Goal: Task Accomplishment & Management: Use online tool/utility

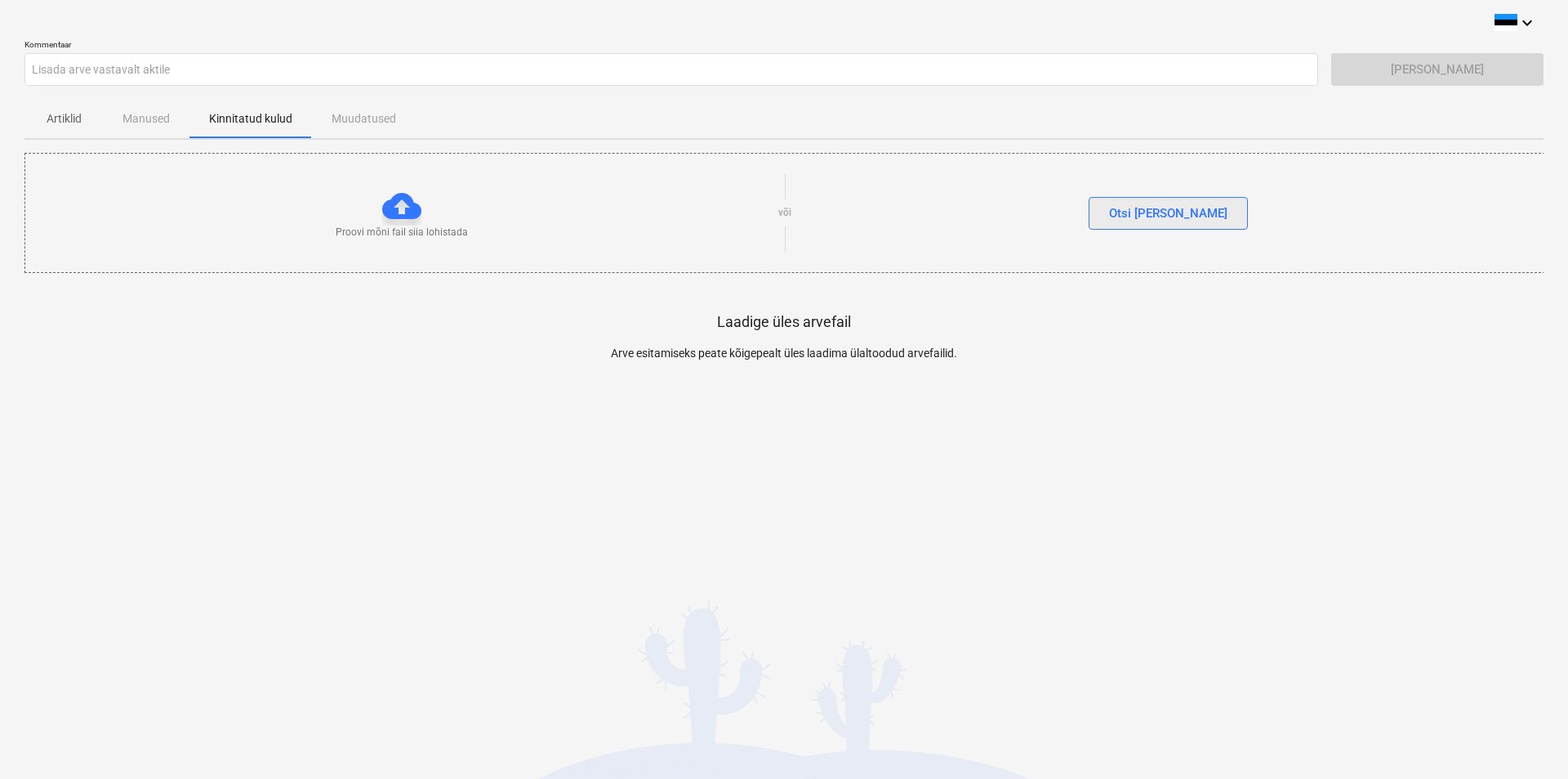
click at [1188, 215] on div "Otsi [PERSON_NAME]" at bounding box center [1168, 213] width 118 height 22
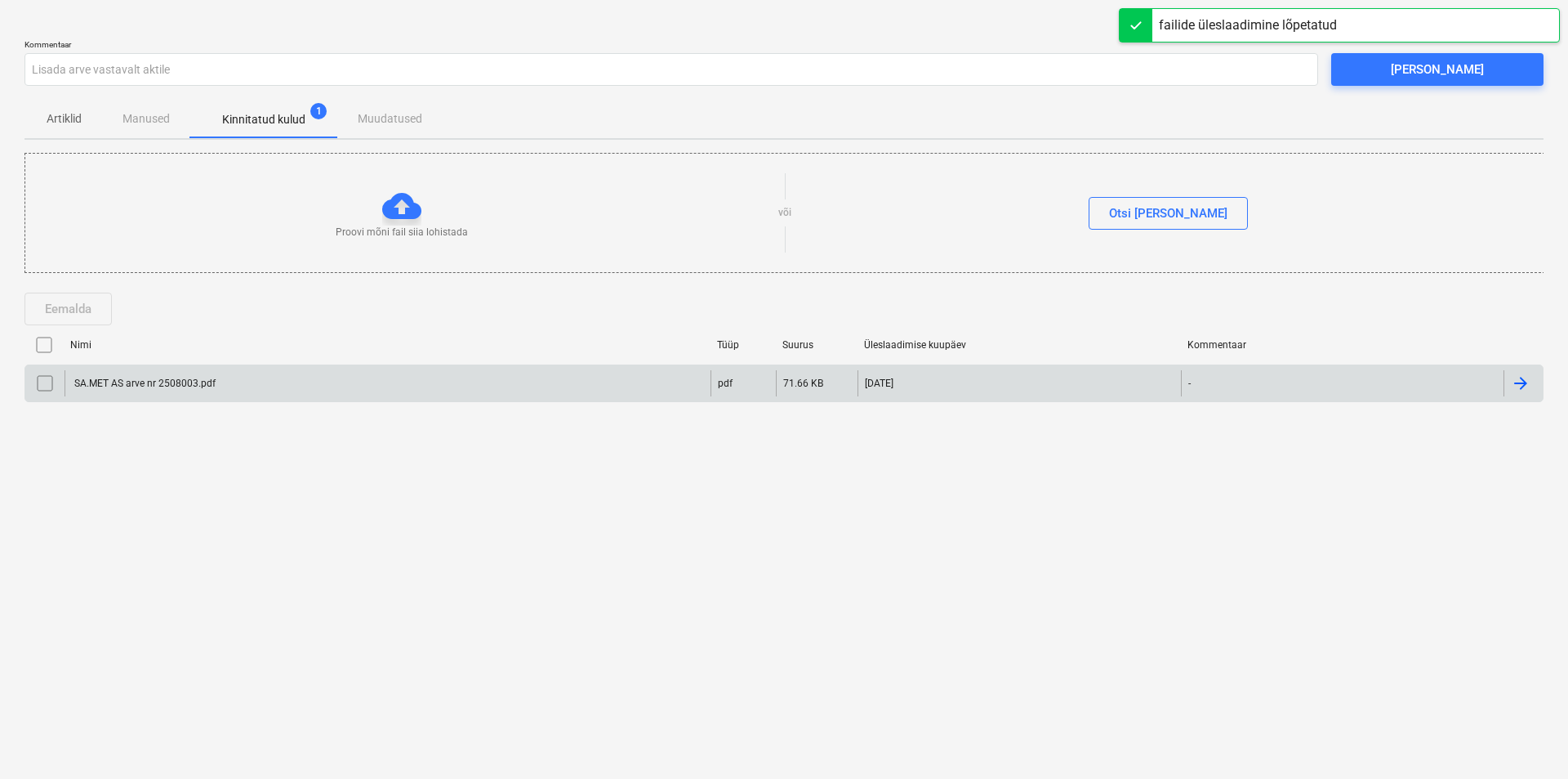
click at [44, 376] on input "checkbox" at bounding box center [44, 383] width 26 height 26
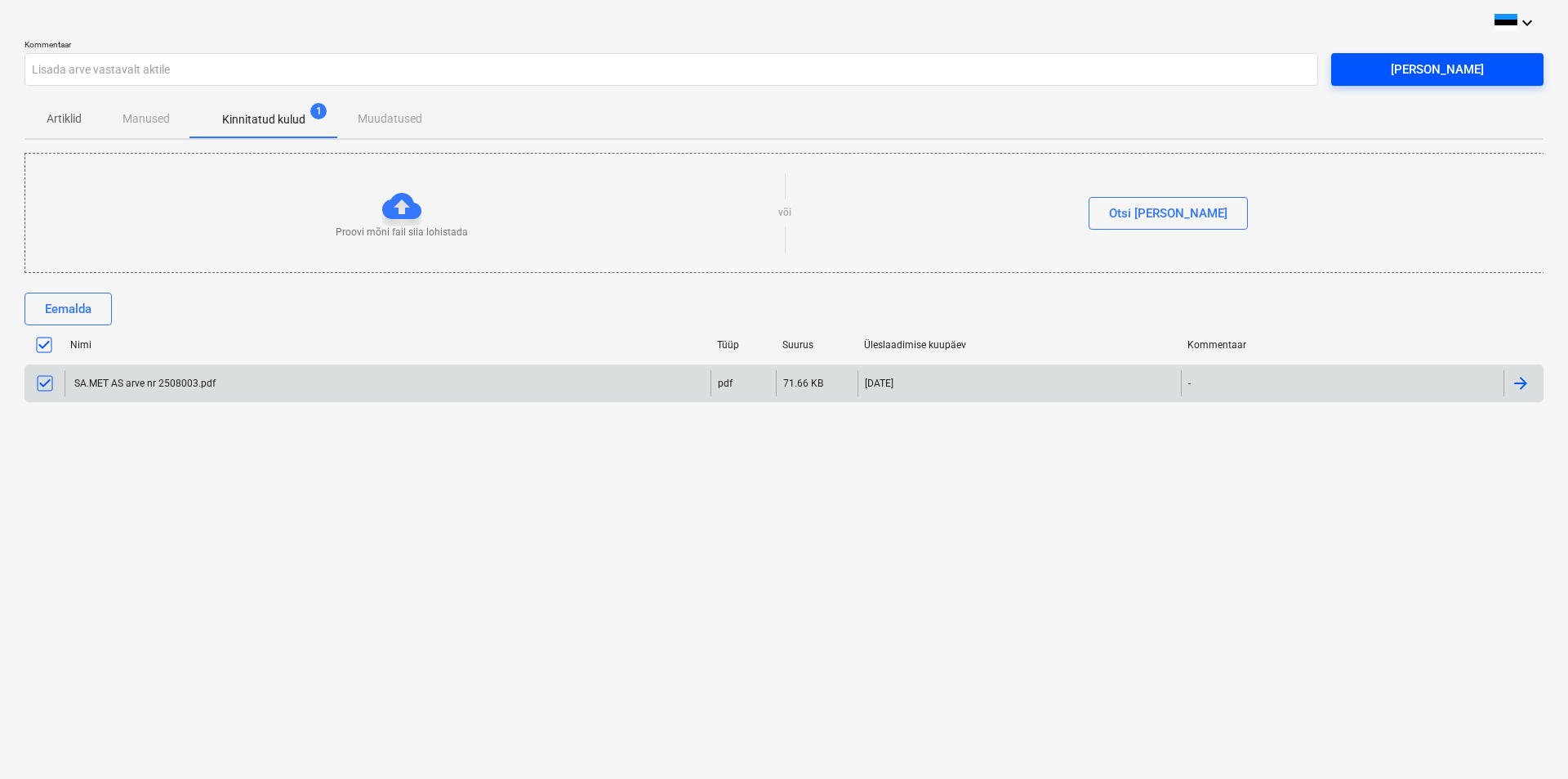
click at [1430, 71] on div "[PERSON_NAME]" at bounding box center [1437, 70] width 93 height 22
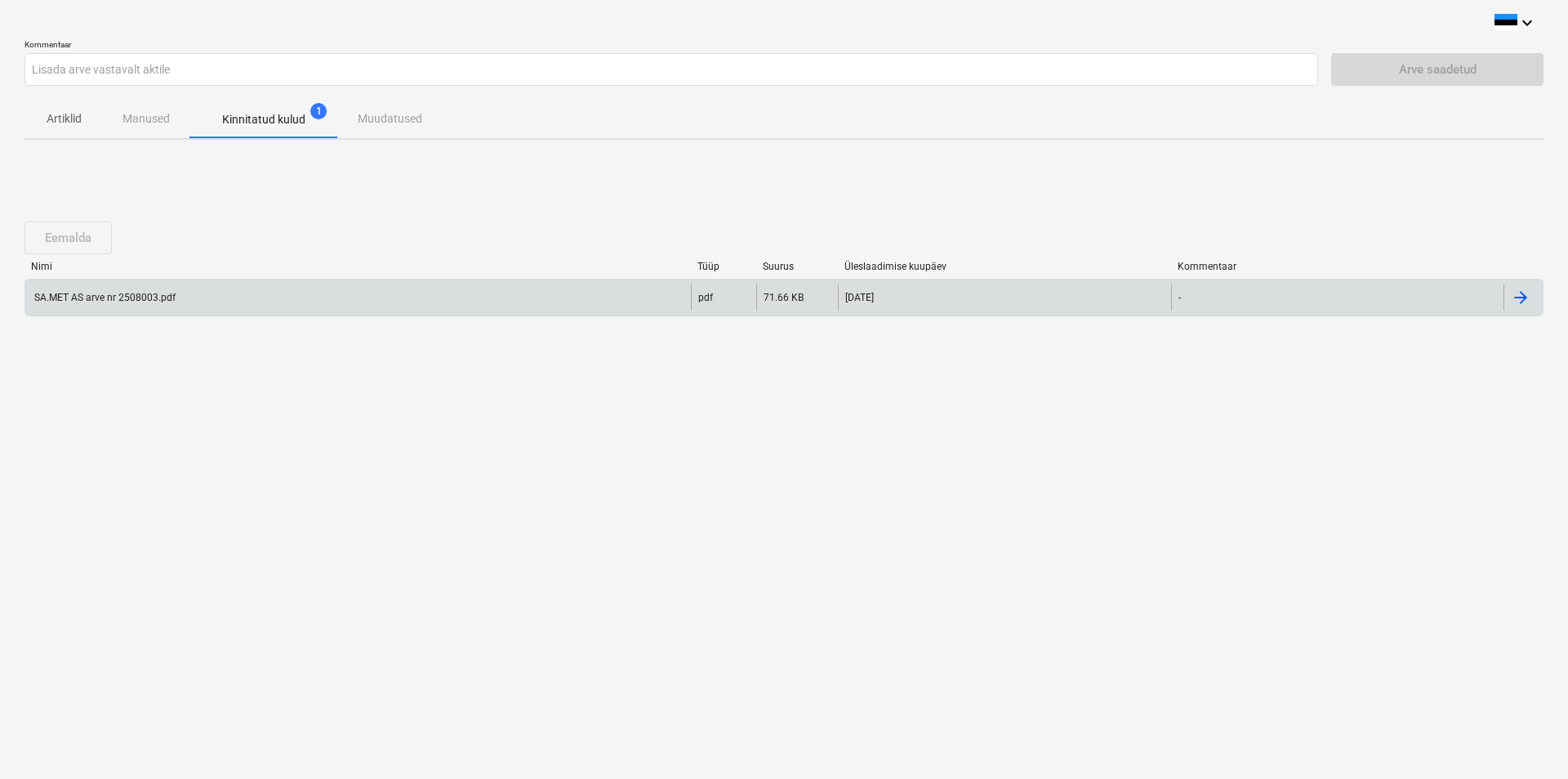
click at [136, 293] on div "SA.MET AS arve nr 2508003.pdf" at bounding box center [104, 297] width 144 height 12
